Goal: Ask a question

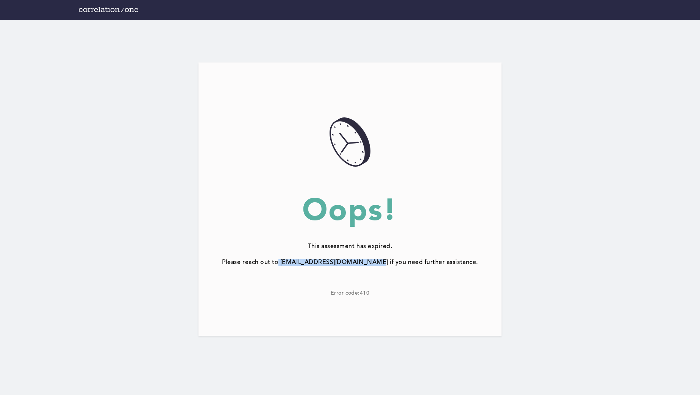
drag, startPoint x: 289, startPoint y: 264, endPoint x: 378, endPoint y: 261, distance: 88.3
click at [378, 261] on div "Please reach out to [EMAIL_ADDRESS][DOMAIN_NAME] if you need further assistance." at bounding box center [349, 262] width 303 height 7
drag, startPoint x: 290, startPoint y: 262, endPoint x: 377, endPoint y: 261, distance: 87.1
click at [377, 261] on div "Please reach out to [EMAIL_ADDRESS][DOMAIN_NAME] if you need further assistance." at bounding box center [349, 262] width 303 height 7
